Goal: Information Seeking & Learning: Learn about a topic

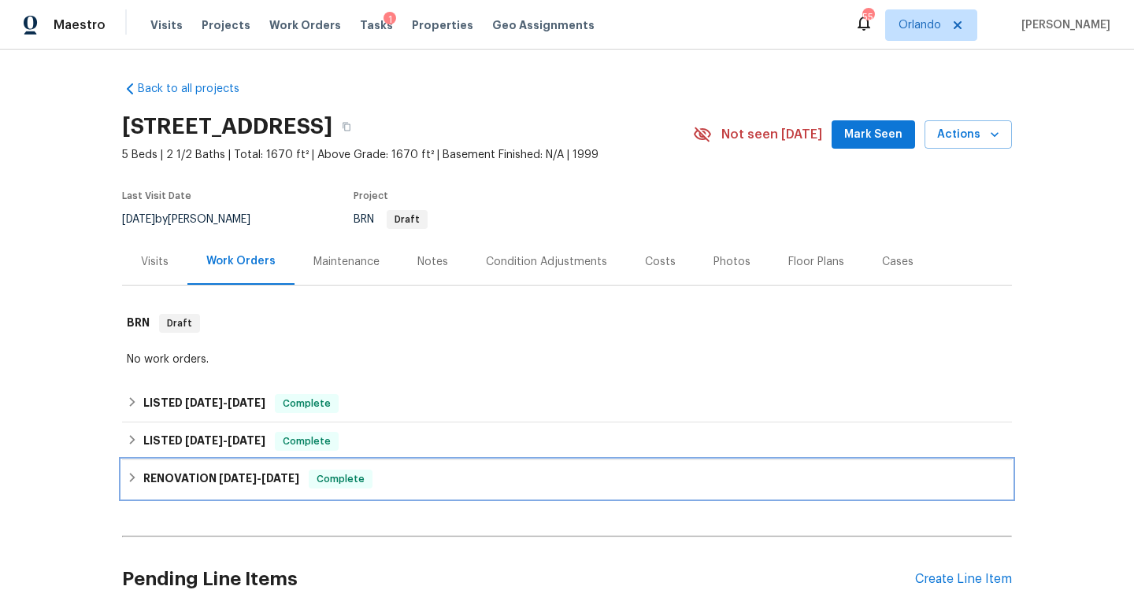
click at [141, 476] on div "RENOVATION [DATE] - [DATE] Complete" at bounding box center [567, 479] width 880 height 19
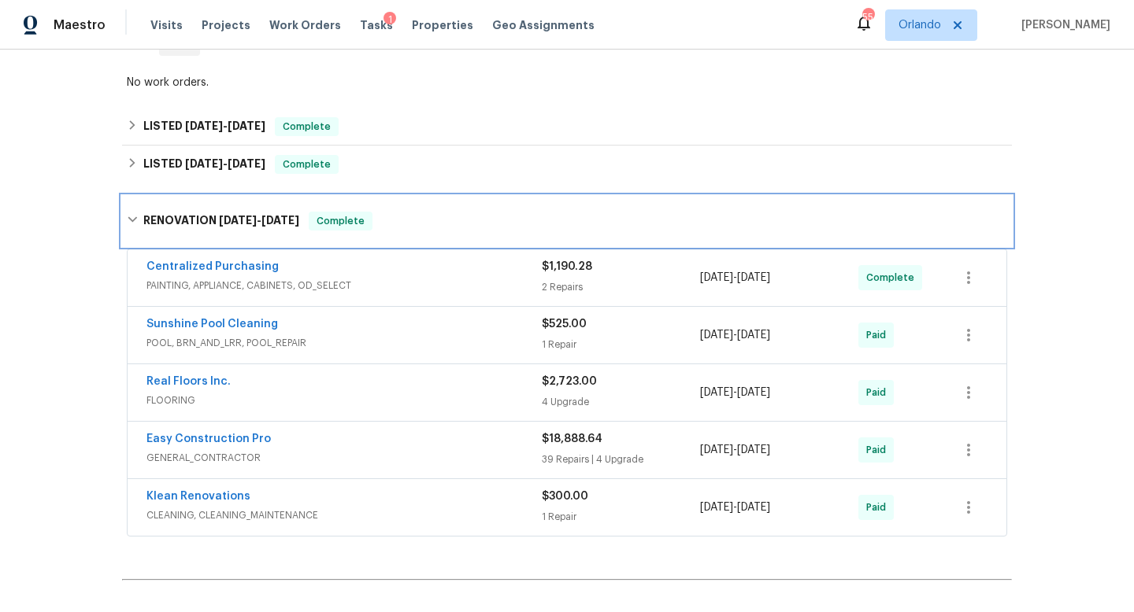
scroll to position [309, 0]
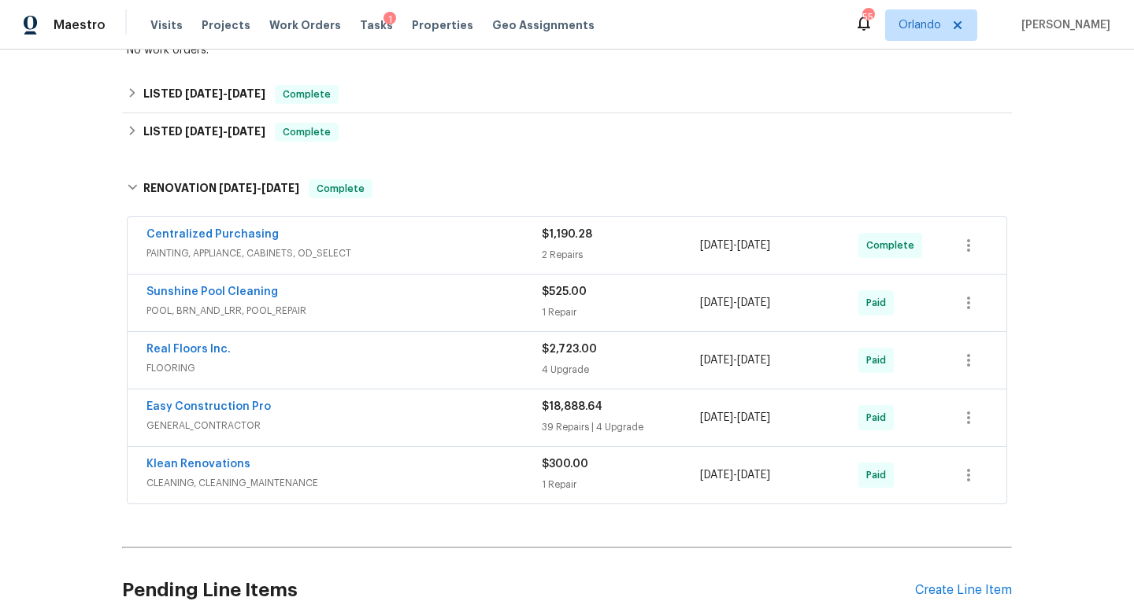
click at [484, 290] on div "Sunshine Pool Cleaning" at bounding box center [343, 293] width 395 height 19
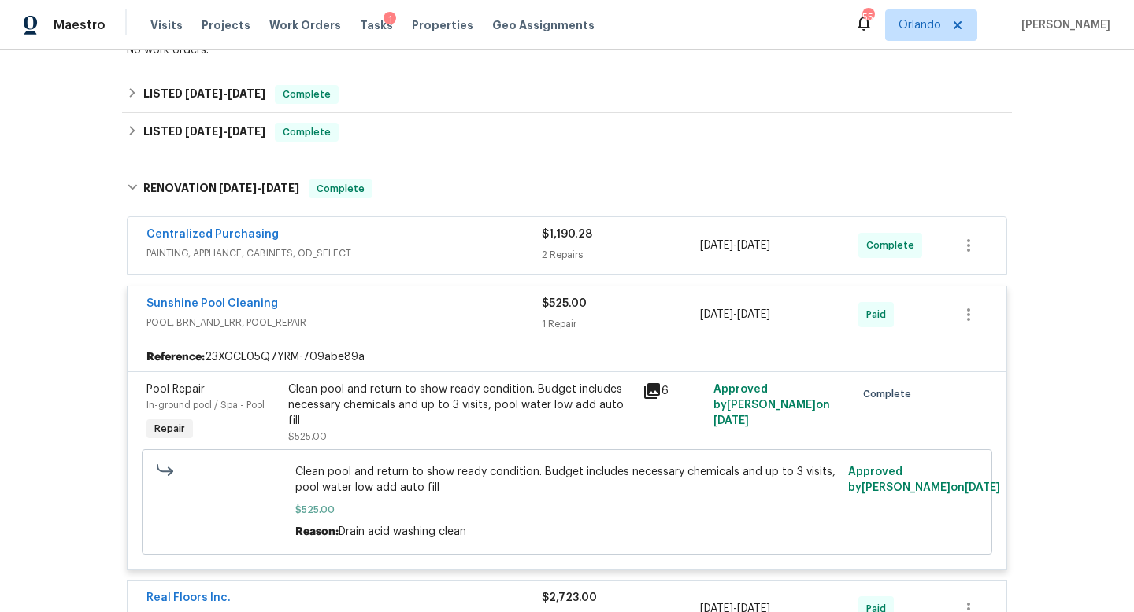
click at [657, 385] on icon at bounding box center [652, 391] width 16 height 16
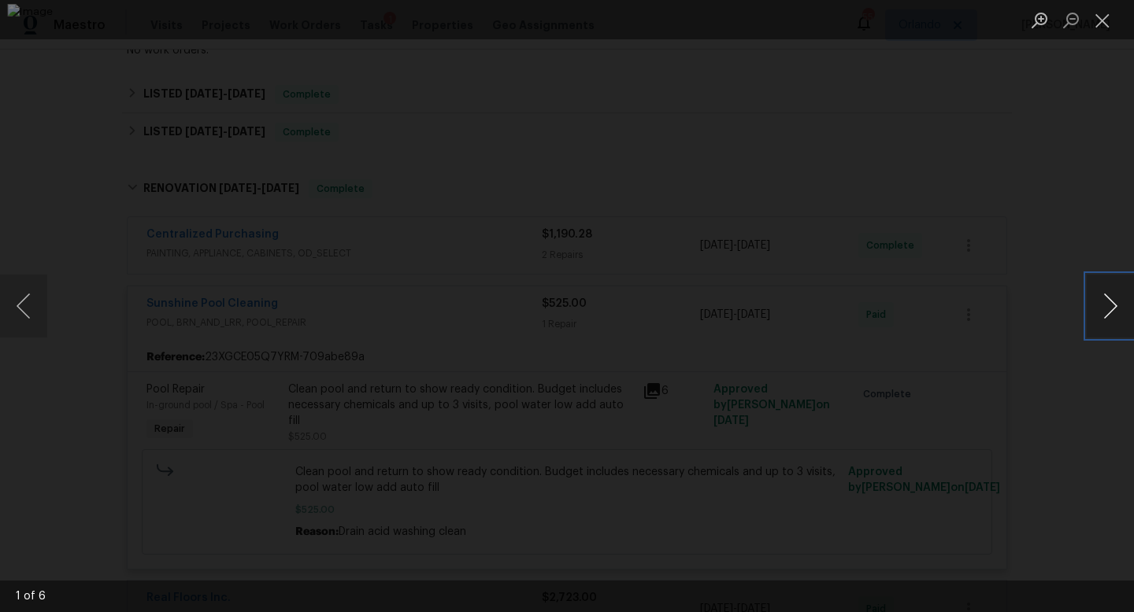
click at [1114, 313] on button "Next image" at bounding box center [1109, 306] width 47 height 63
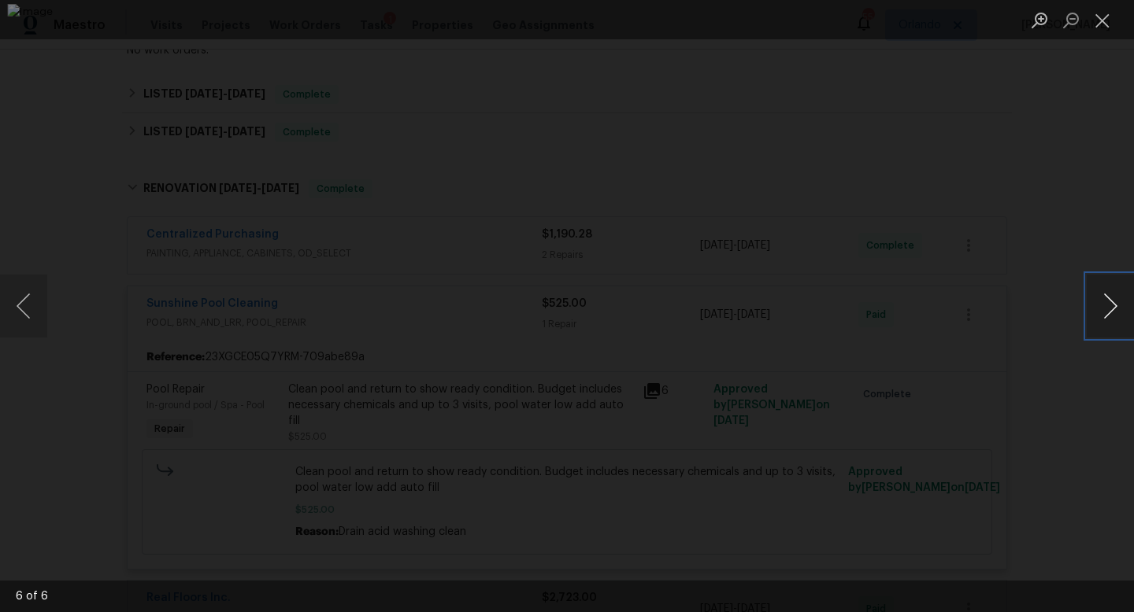
click at [1114, 313] on button "Next image" at bounding box center [1109, 306] width 47 height 63
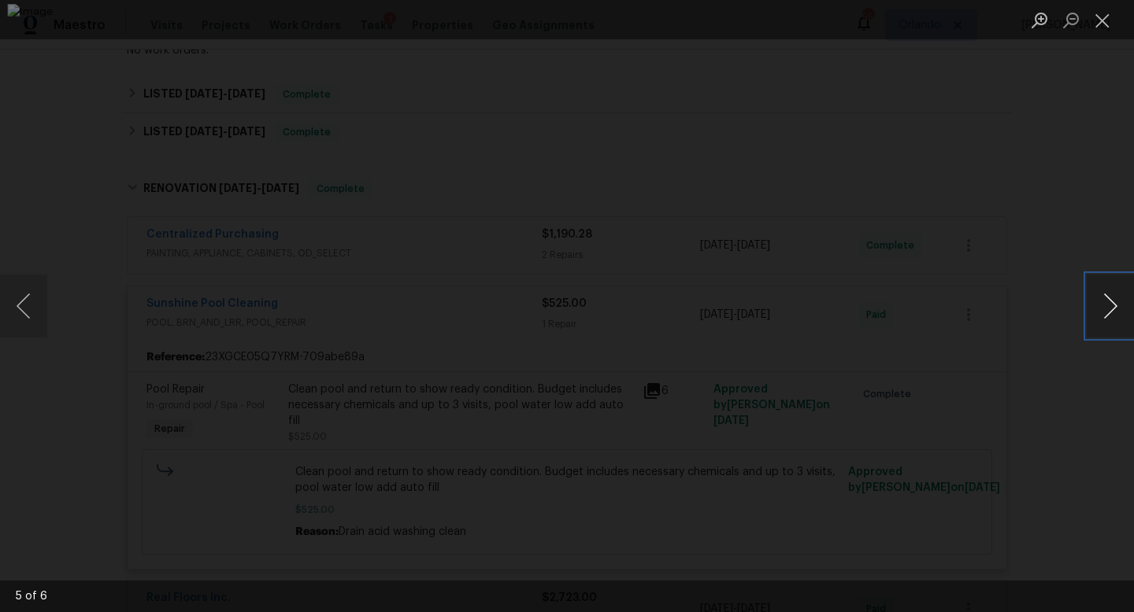
click at [1114, 313] on button "Next image" at bounding box center [1109, 306] width 47 height 63
click at [1103, 12] on button "Close lightbox" at bounding box center [1101, 20] width 31 height 28
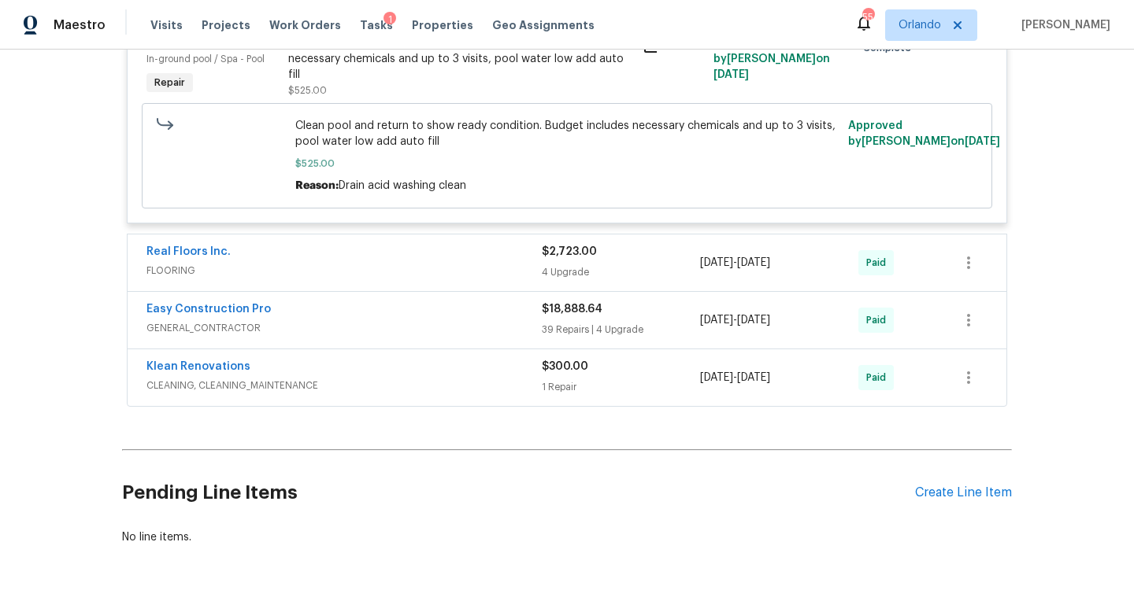
scroll to position [0, 0]
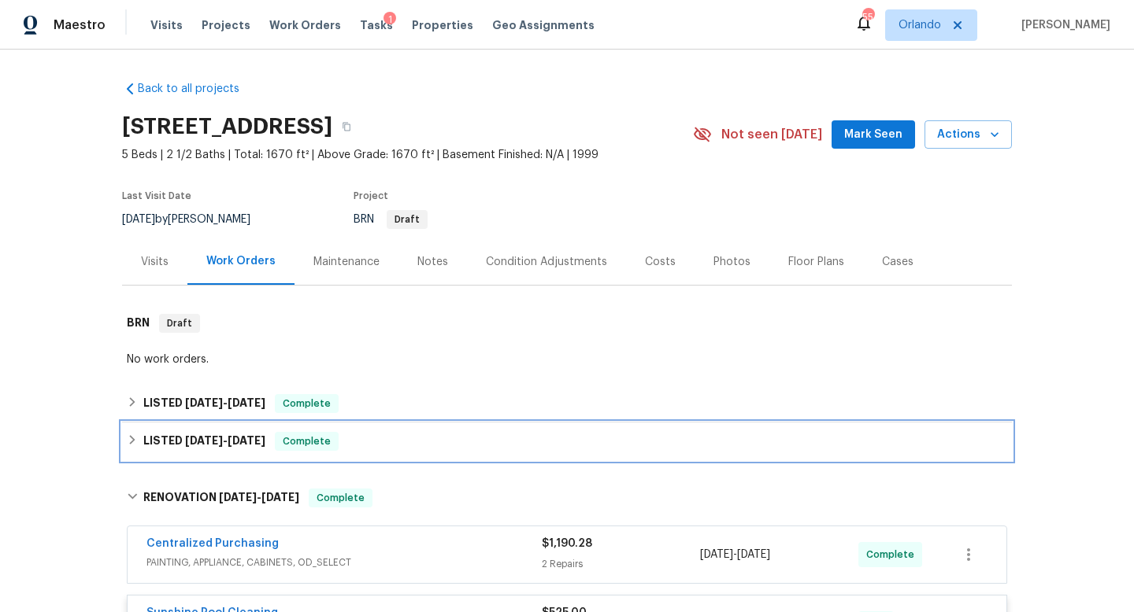
click at [227, 440] on span "[DATE] - [DATE]" at bounding box center [225, 440] width 80 height 11
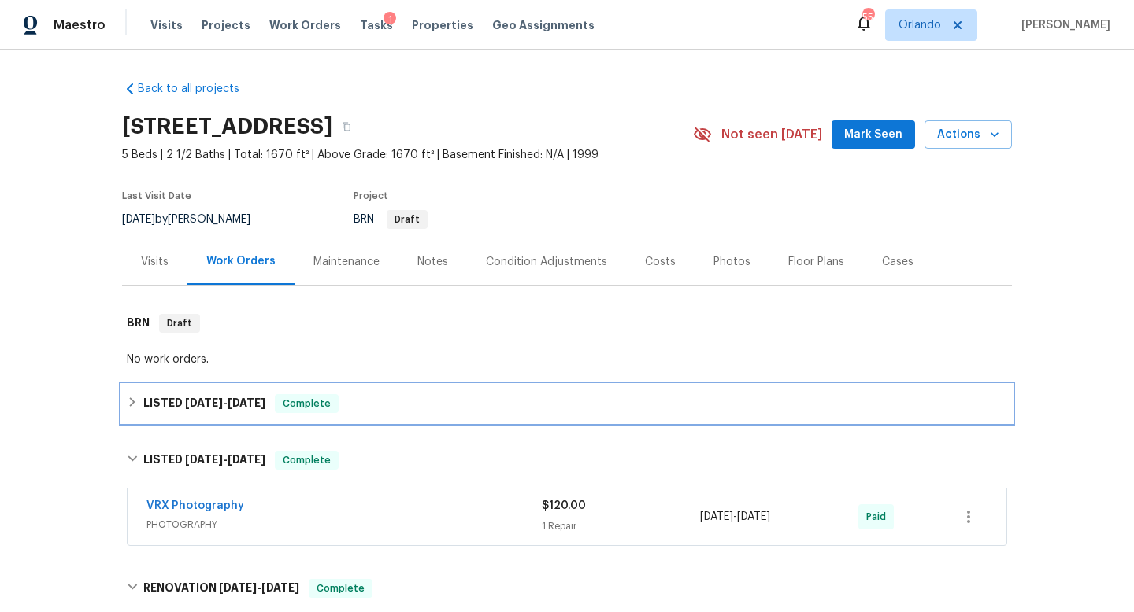
click at [250, 398] on span "[DATE]" at bounding box center [247, 403] width 38 height 11
